Goal: Task Accomplishment & Management: Use online tool/utility

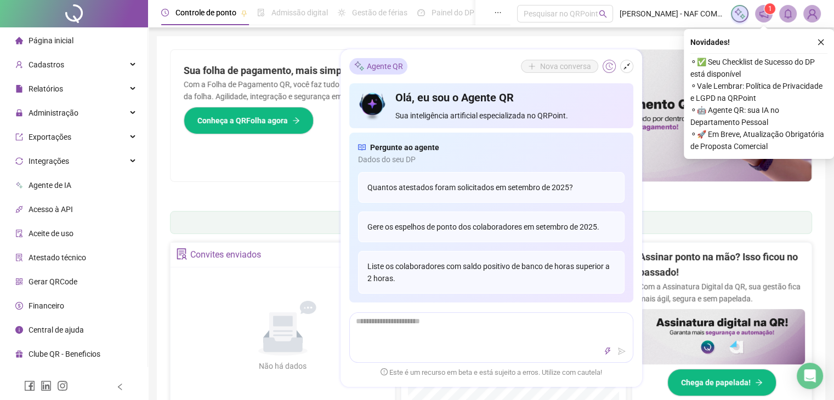
click at [614, 65] on button "button" at bounding box center [609, 66] width 13 height 13
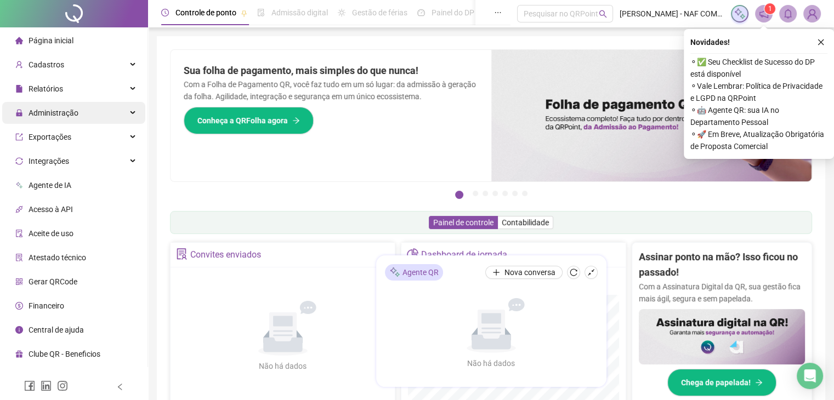
click at [66, 119] on span "Administração" at bounding box center [46, 113] width 63 height 22
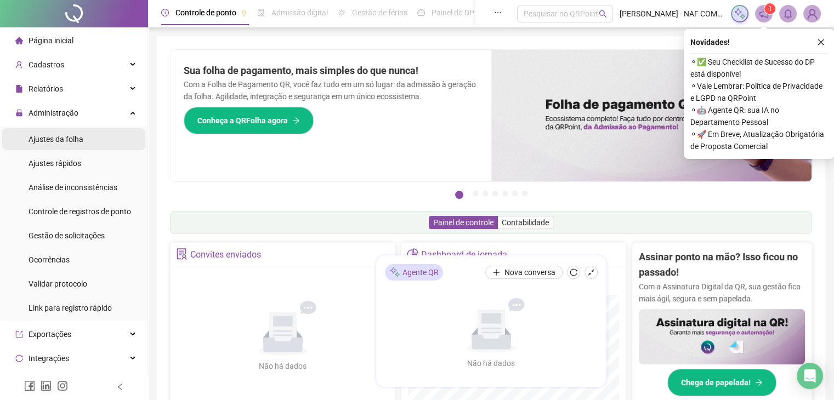
click at [69, 139] on span "Ajustes da folha" at bounding box center [56, 139] width 55 height 9
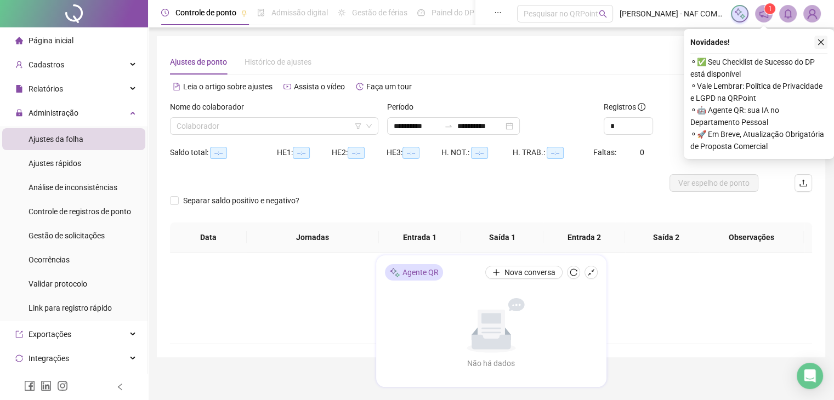
click at [823, 42] on icon "close" at bounding box center [821, 42] width 8 height 8
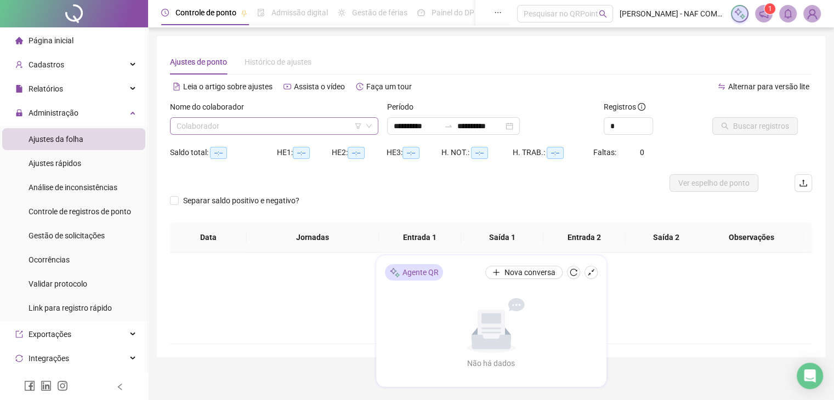
click at [290, 125] on input "search" at bounding box center [269, 126] width 185 height 16
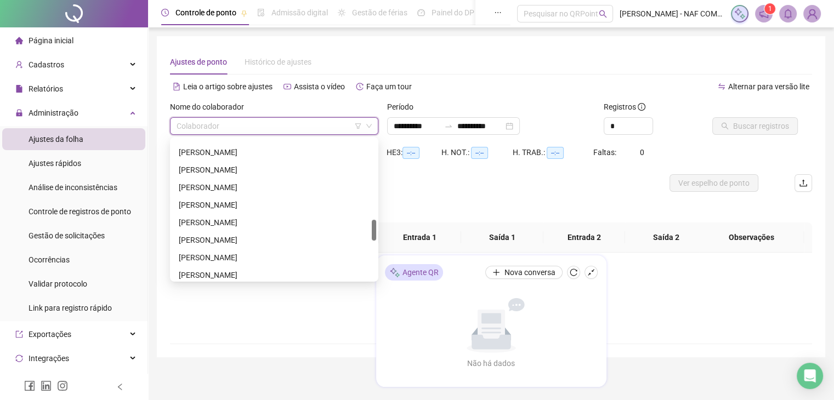
scroll to position [555, 0]
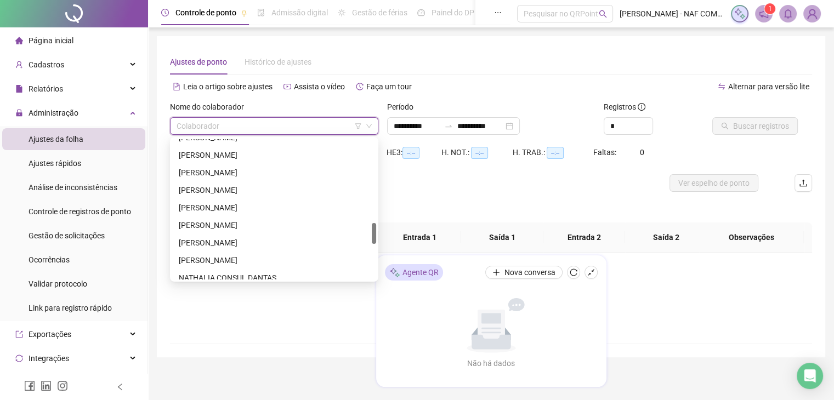
drag, startPoint x: 373, startPoint y: 151, endPoint x: 342, endPoint y: 235, distance: 89.4
click at [342, 235] on div "[PERSON_NAME] [PERSON_NAME] [PERSON_NAME] NATHALIA CONSUL [PERSON_NAME]" at bounding box center [274, 209] width 204 height 140
click at [263, 174] on div "[PERSON_NAME]" at bounding box center [274, 173] width 191 height 12
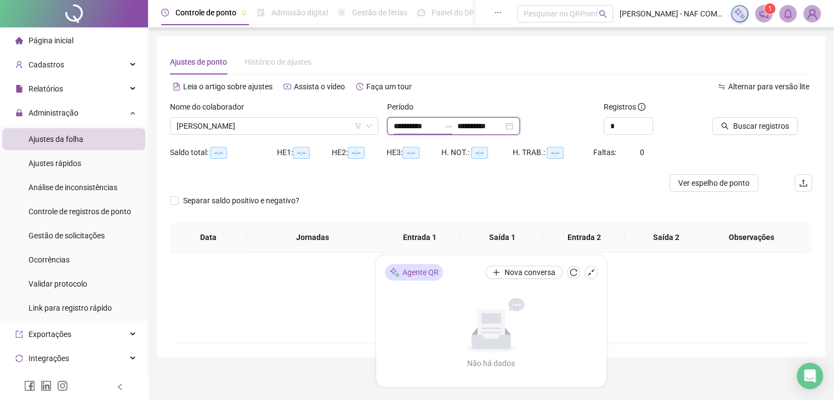
click at [397, 126] on input "**********" at bounding box center [417, 126] width 46 height 12
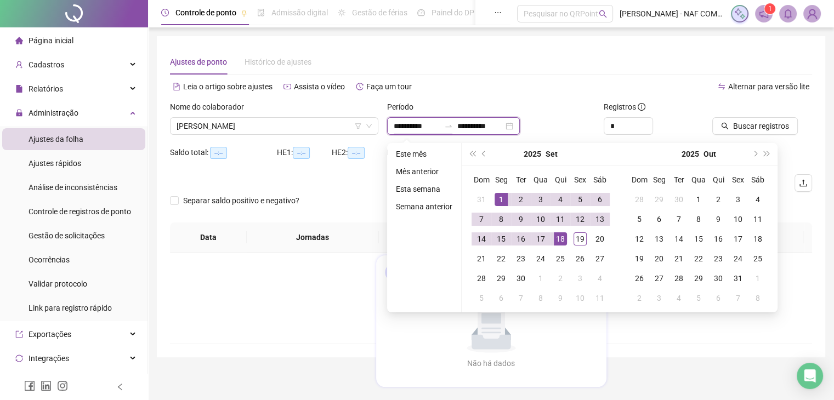
type input "**********"
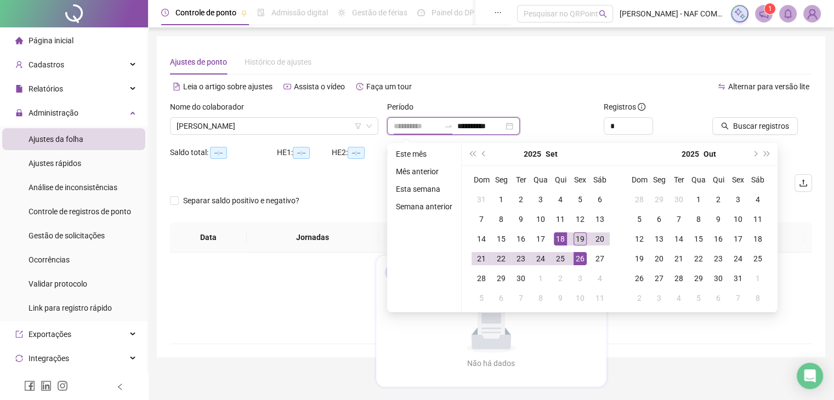
type input "**********"
click at [580, 242] on div "19" at bounding box center [580, 239] width 13 height 13
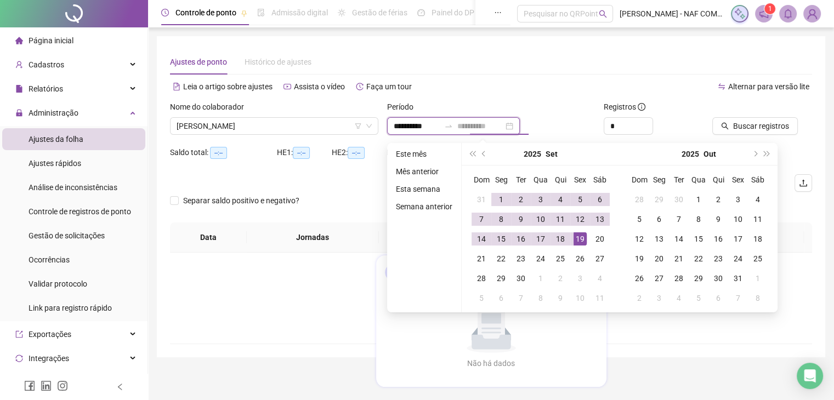
type input "**********"
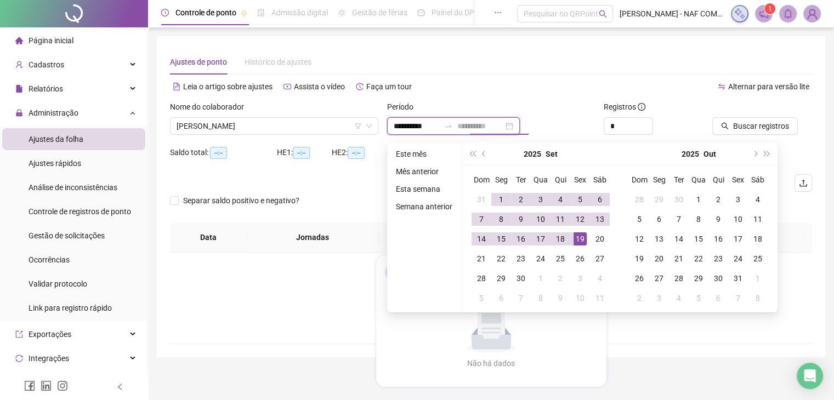
type input "**********"
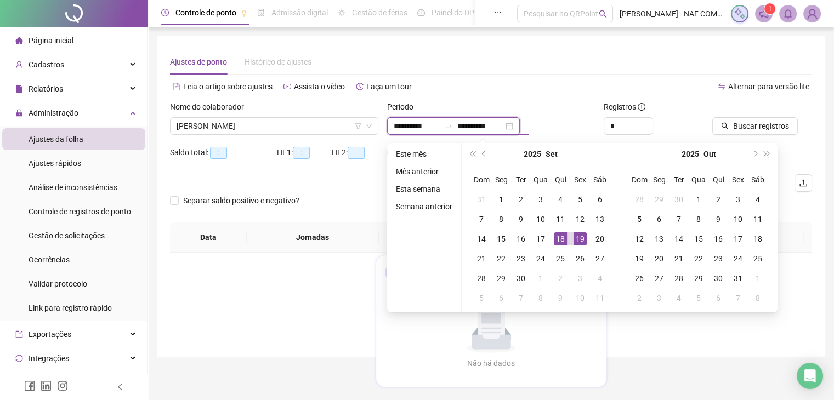
type input "**********"
click at [398, 128] on input "**********" at bounding box center [417, 126] width 46 height 12
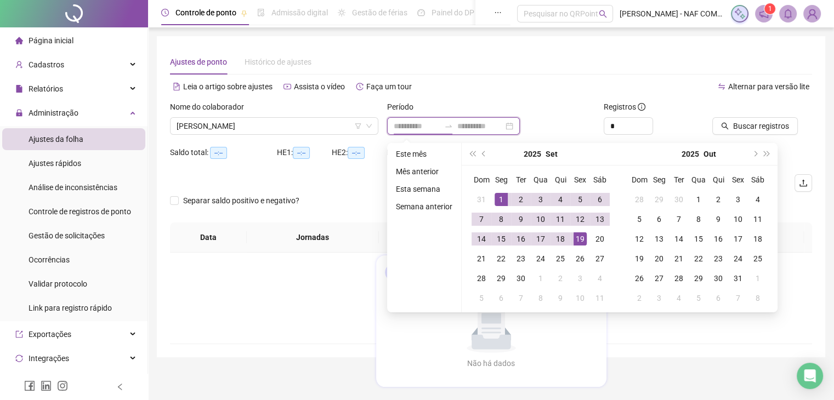
type input "**********"
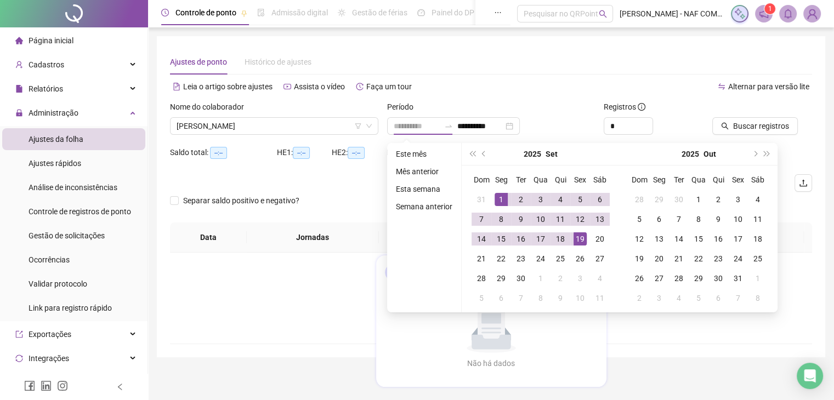
click at [504, 198] on div "1" at bounding box center [501, 199] width 13 height 13
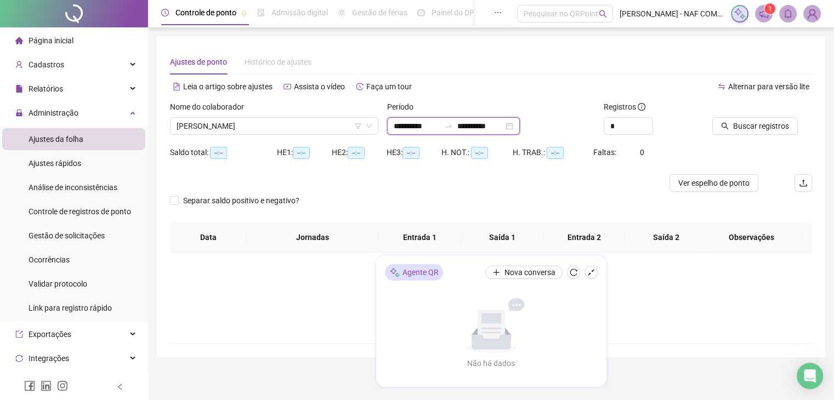
click at [485, 130] on input "**********" at bounding box center [481, 126] width 46 height 12
click at [752, 128] on span "Buscar registros" at bounding box center [762, 126] width 56 height 12
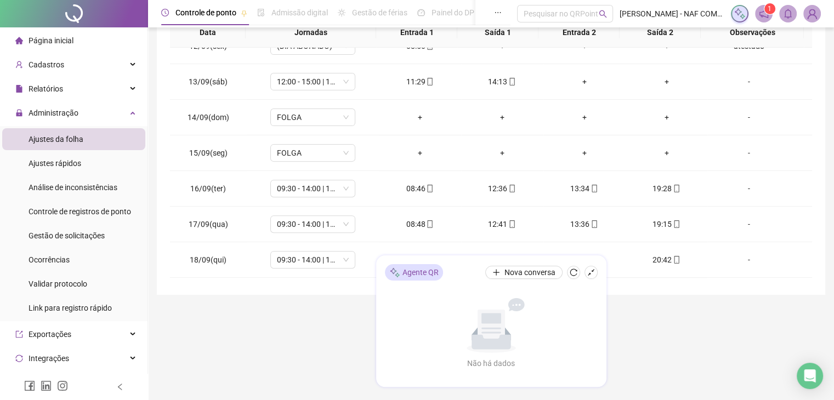
scroll to position [441, 0]
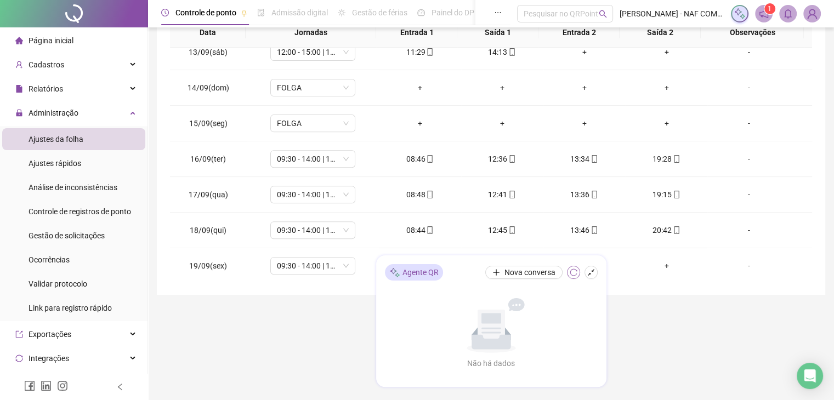
click at [578, 273] on button "button" at bounding box center [573, 272] width 13 height 13
click at [575, 273] on icon "reload" at bounding box center [574, 273] width 8 height 8
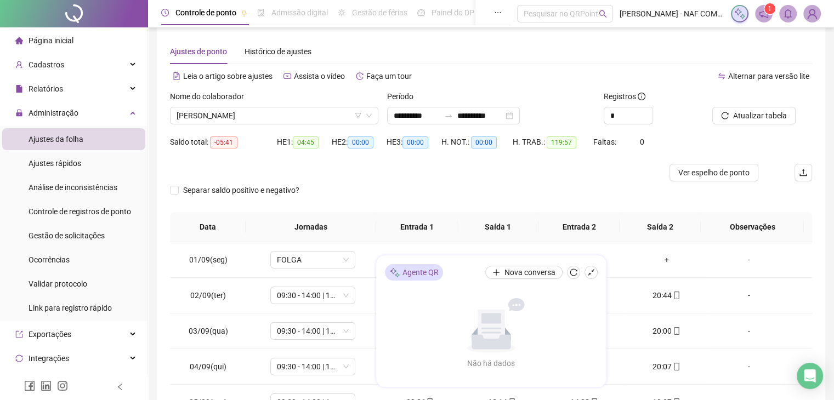
scroll to position [4, 0]
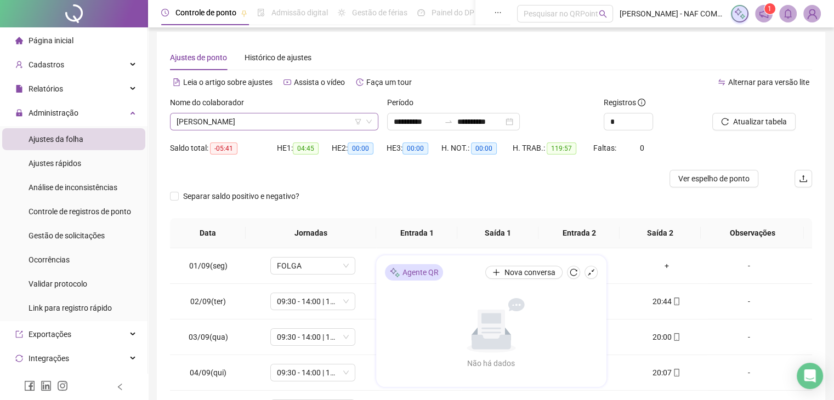
click at [286, 121] on span "[PERSON_NAME]" at bounding box center [274, 122] width 195 height 16
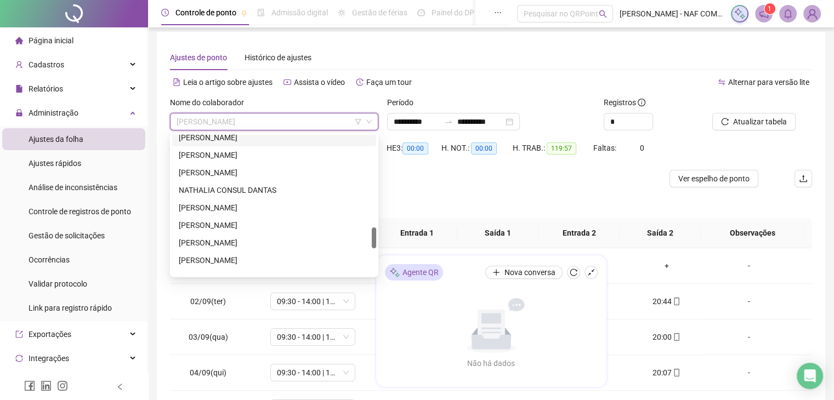
scroll to position [790, 0]
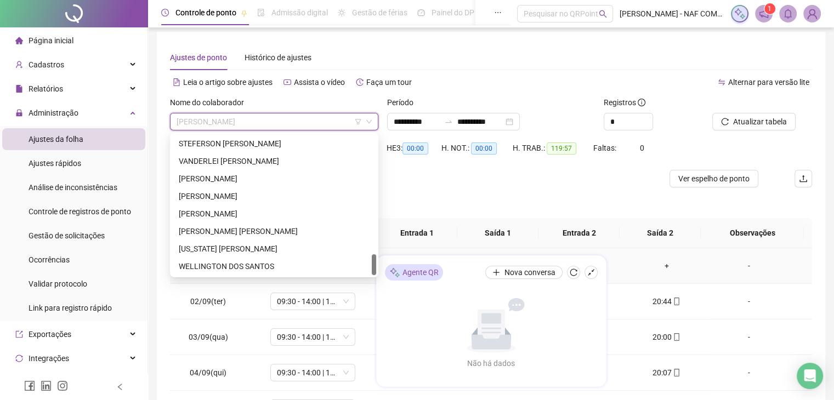
drag, startPoint x: 373, startPoint y: 238, endPoint x: 373, endPoint y: 280, distance: 41.7
click at [373, 280] on body "**********" at bounding box center [417, 196] width 834 height 400
click at [262, 267] on div "WELLINGTON DOS SANTOS" at bounding box center [274, 267] width 191 height 12
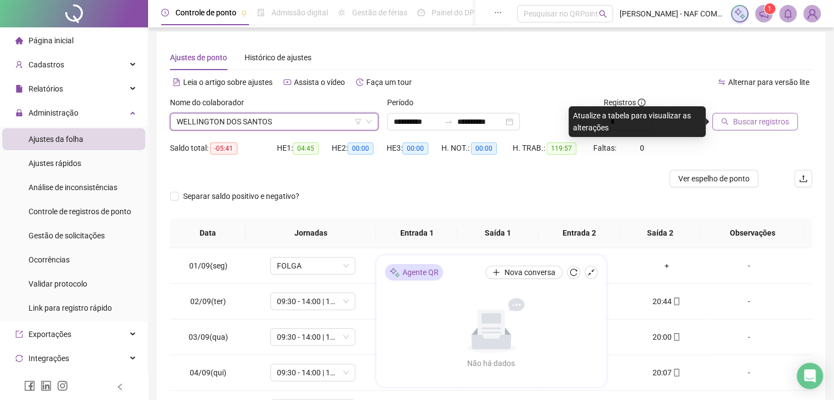
click at [738, 122] on span "Buscar registros" at bounding box center [762, 122] width 56 height 12
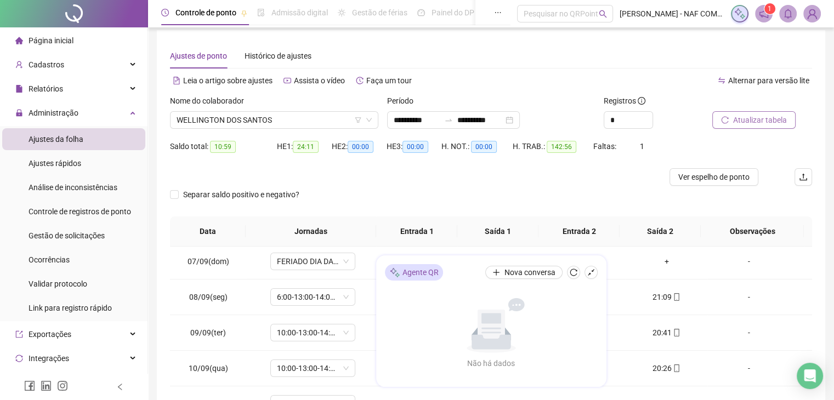
scroll to position [0, 0]
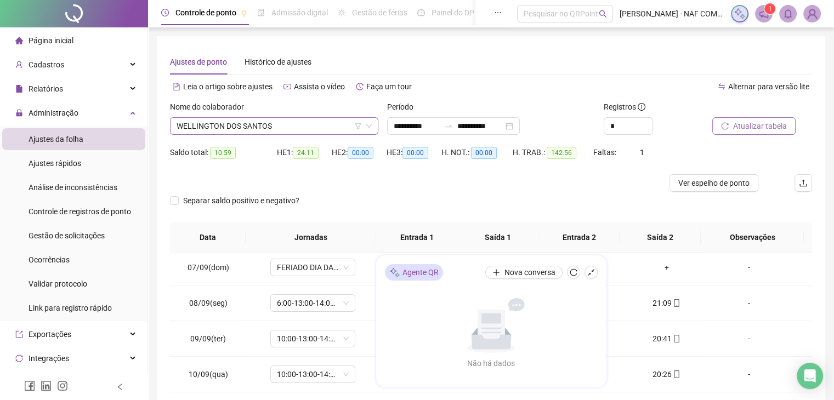
click at [294, 125] on span "WELLINGTON DOS SANTOS" at bounding box center [274, 126] width 195 height 16
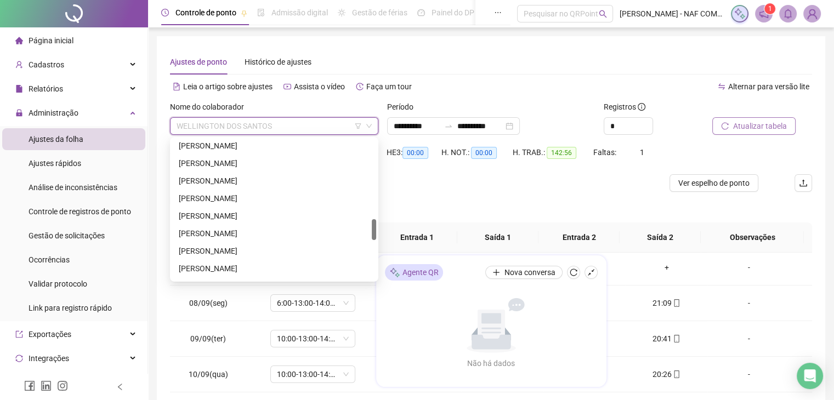
scroll to position [511, 0]
drag, startPoint x: 375, startPoint y: 266, endPoint x: 375, endPoint y: 224, distance: 42.2
click at [375, 224] on div at bounding box center [374, 227] width 4 height 21
drag, startPoint x: 375, startPoint y: 225, endPoint x: 376, endPoint y: 239, distance: 13.7
click at [376, 239] on div "285002 275242 232260 [PERSON_NAME] [PERSON_NAME]" at bounding box center [274, 209] width 208 height 145
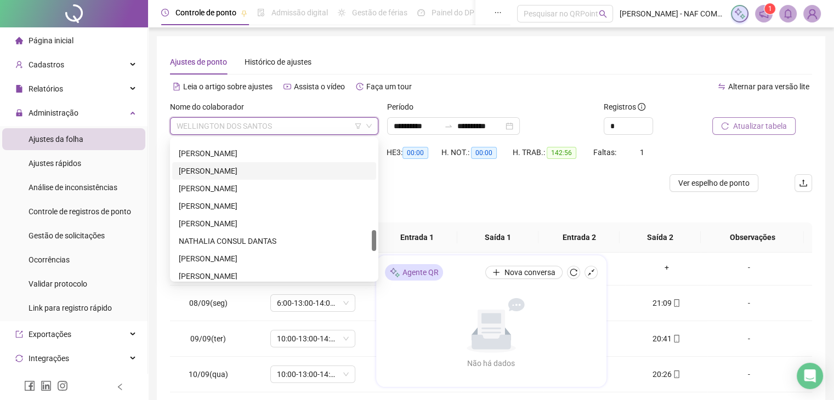
scroll to position [631, 0]
drag, startPoint x: 374, startPoint y: 230, endPoint x: 375, endPoint y: 249, distance: 18.1
click at [375, 249] on div at bounding box center [374, 245] width 4 height 21
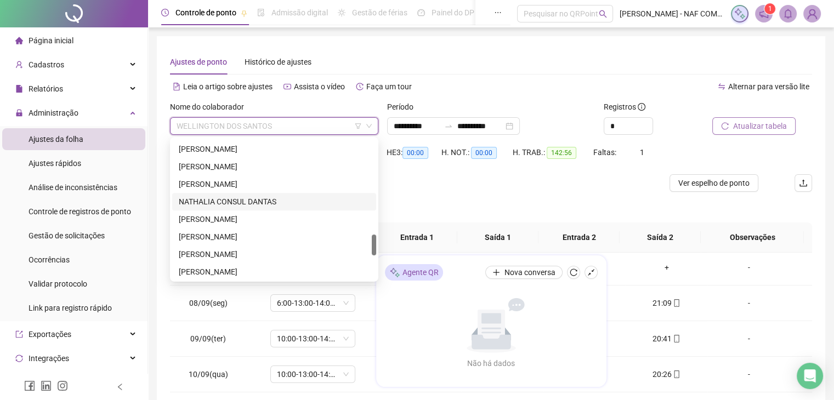
click at [261, 200] on div "NATHALIA CONSUL DANTAS" at bounding box center [274, 202] width 191 height 12
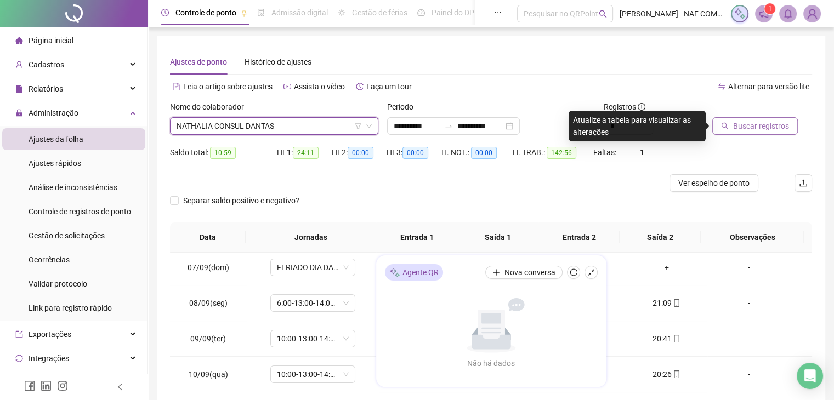
click at [742, 125] on span "Buscar registros" at bounding box center [762, 126] width 56 height 12
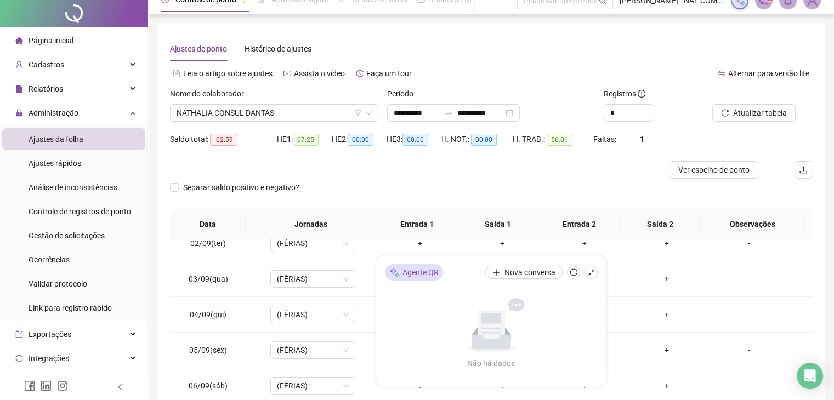
scroll to position [0, 0]
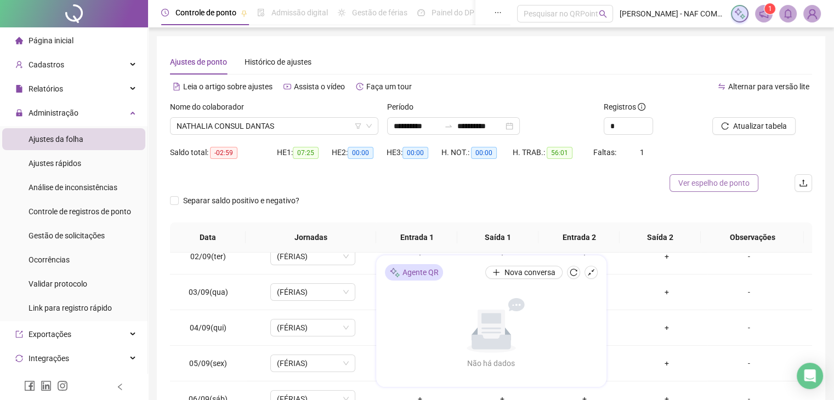
click at [698, 181] on span "Ver espelho de ponto" at bounding box center [714, 183] width 71 height 12
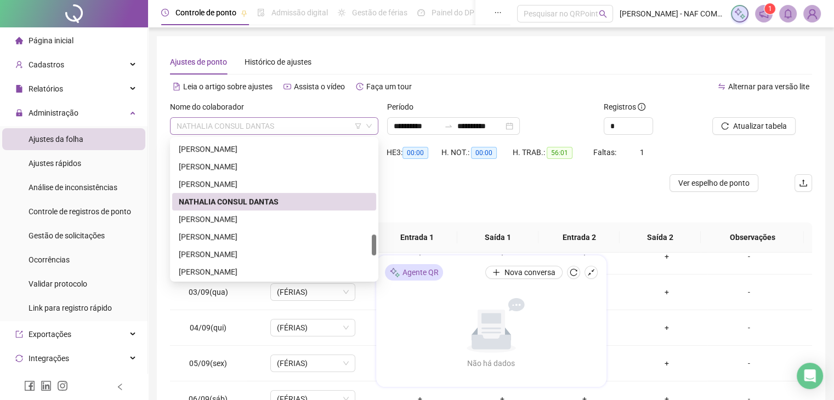
click at [321, 127] on span "NATHALIA CONSUL DANTAS" at bounding box center [274, 126] width 195 height 16
drag, startPoint x: 371, startPoint y: 240, endPoint x: 375, endPoint y: 189, distance: 51.2
click at [375, 189] on div "[PERSON_NAME] [PERSON_NAME] NATHALIA CONSUL [PERSON_NAME] [PERSON_NAME] [PERSON…" at bounding box center [274, 209] width 204 height 140
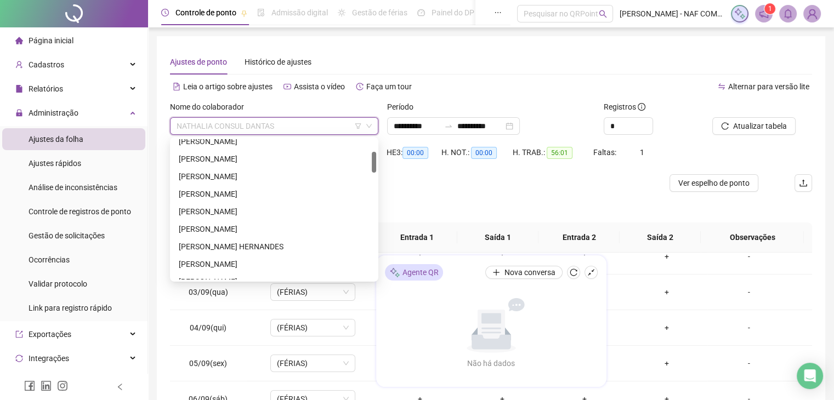
scroll to position [70, 0]
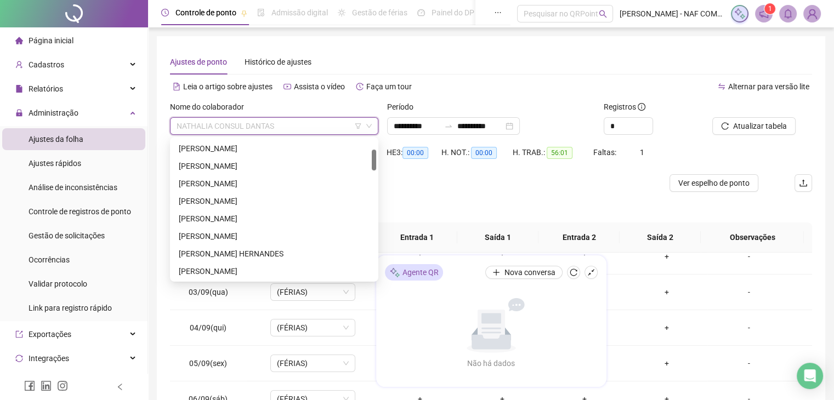
drag, startPoint x: 373, startPoint y: 239, endPoint x: 376, endPoint y: 154, distance: 85.1
click at [376, 154] on div "196998 197016 301809 CARINNA DA [PERSON_NAME] [PERSON_NAME] [PERSON_NAME] [PERS…" at bounding box center [274, 209] width 208 height 145
click at [309, 252] on div "[PERSON_NAME] HERNANDES" at bounding box center [274, 254] width 191 height 12
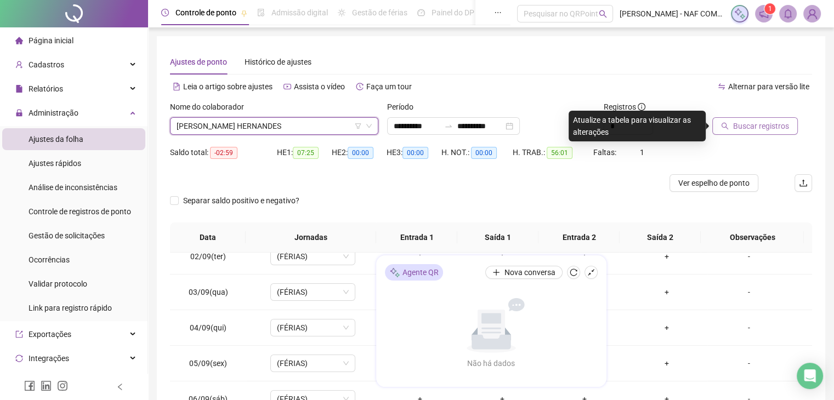
click at [734, 129] on span "Buscar registros" at bounding box center [762, 126] width 56 height 12
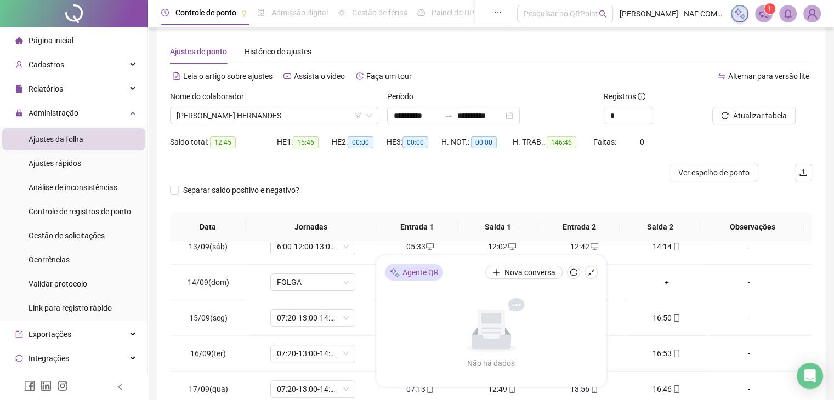
scroll to position [0, 0]
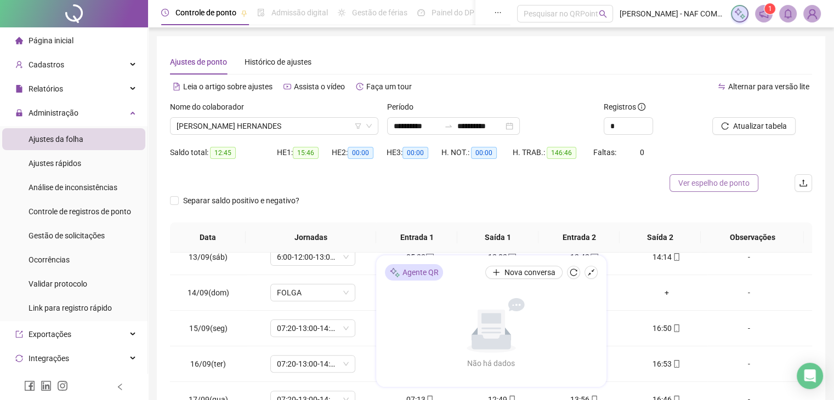
click at [715, 185] on span "Ver espelho de ponto" at bounding box center [714, 183] width 71 height 12
click at [499, 270] on icon "plus" at bounding box center [497, 273] width 8 height 8
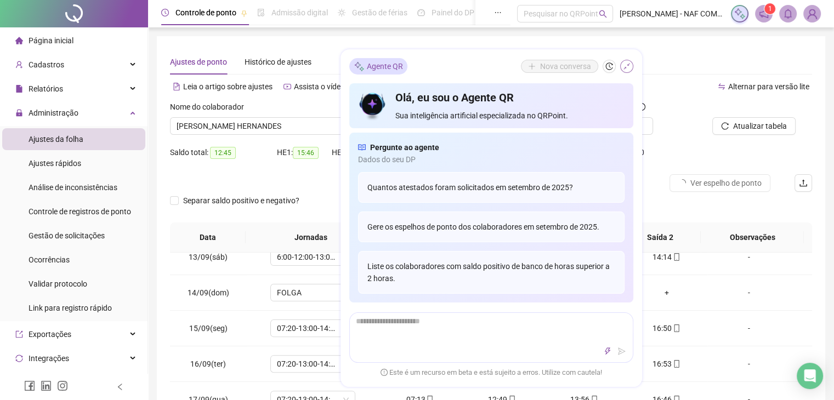
click at [628, 66] on icon "shrink" at bounding box center [627, 67] width 8 height 8
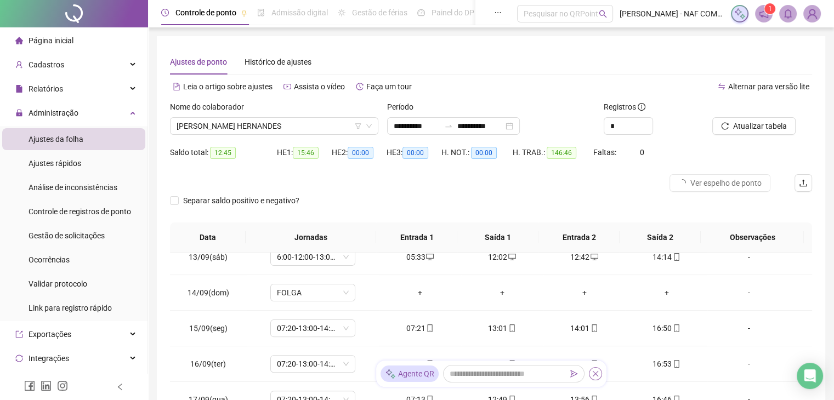
click at [597, 373] on icon "close" at bounding box center [596, 374] width 8 height 8
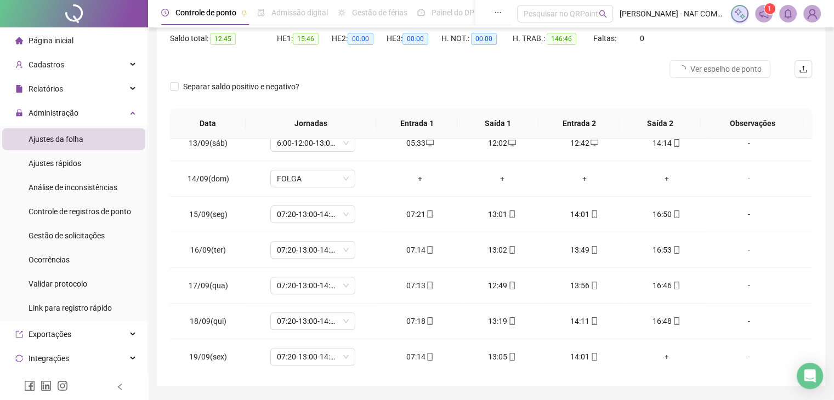
scroll to position [147, 0]
